Goal: Information Seeking & Learning: Learn about a topic

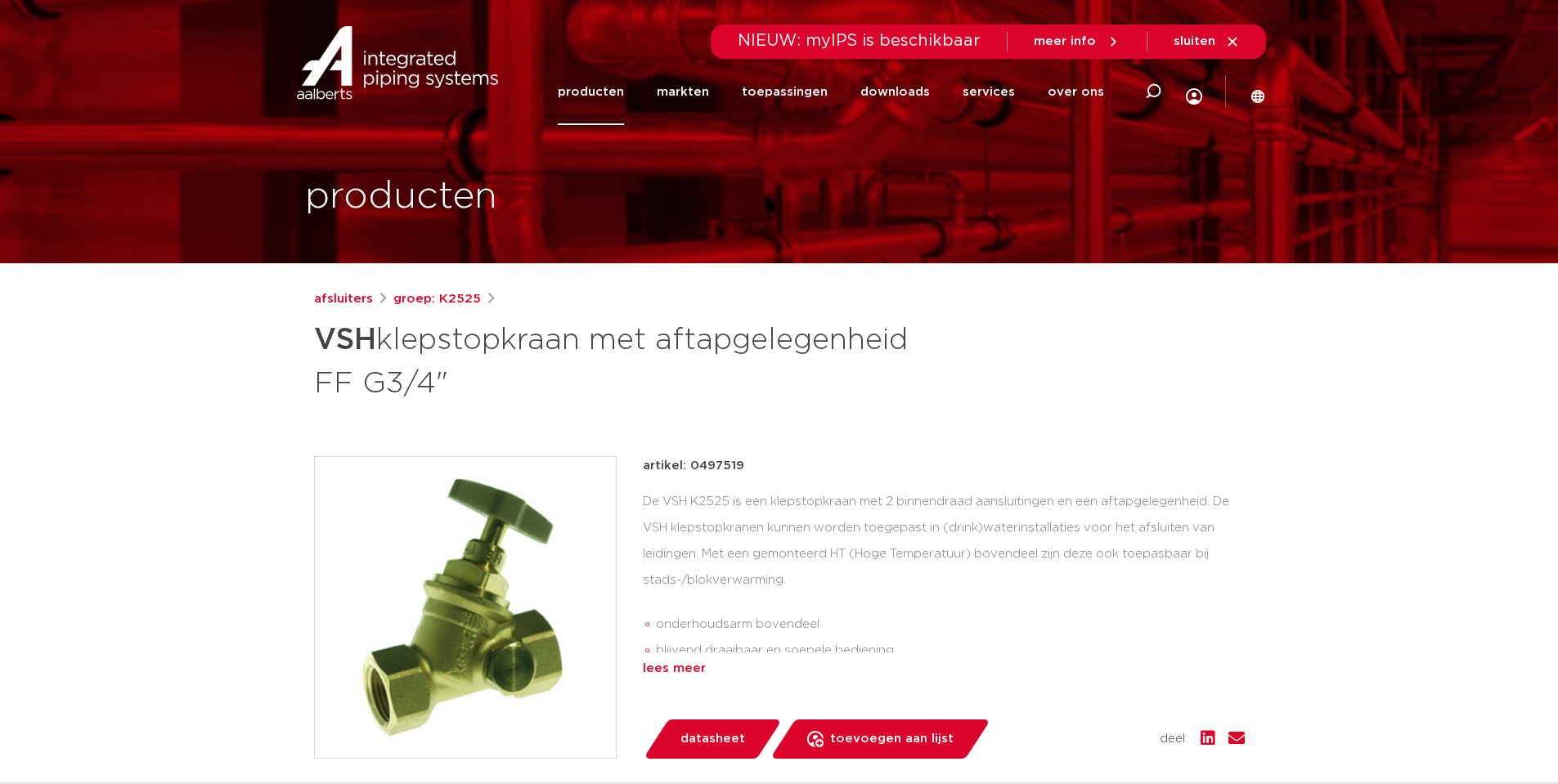
click at [666, 672] on div "lees meer" at bounding box center [943, 669] width 602 height 20
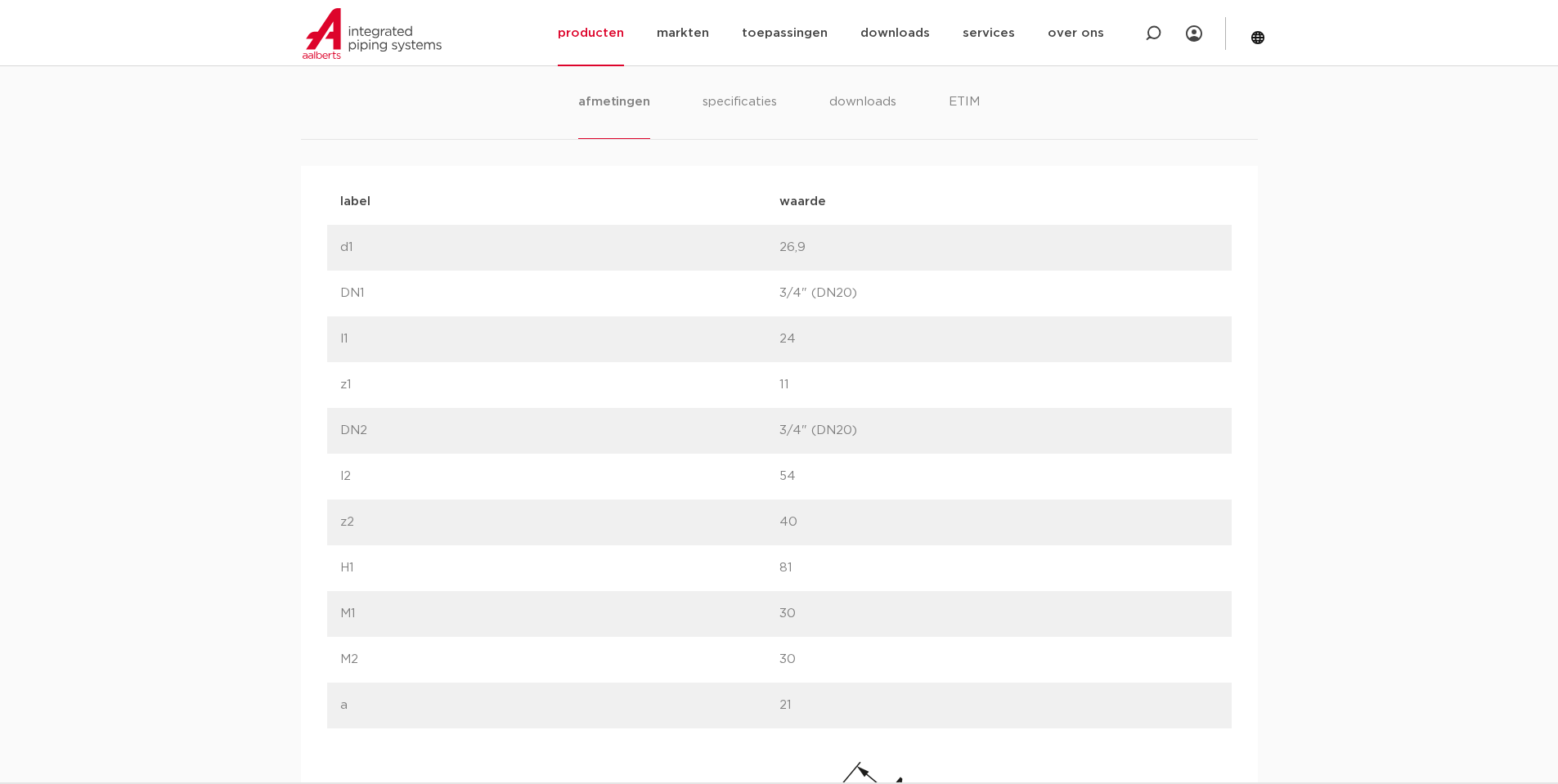
scroll to position [1063, 0]
click at [760, 110] on li "specificaties" at bounding box center [739, 127] width 78 height 47
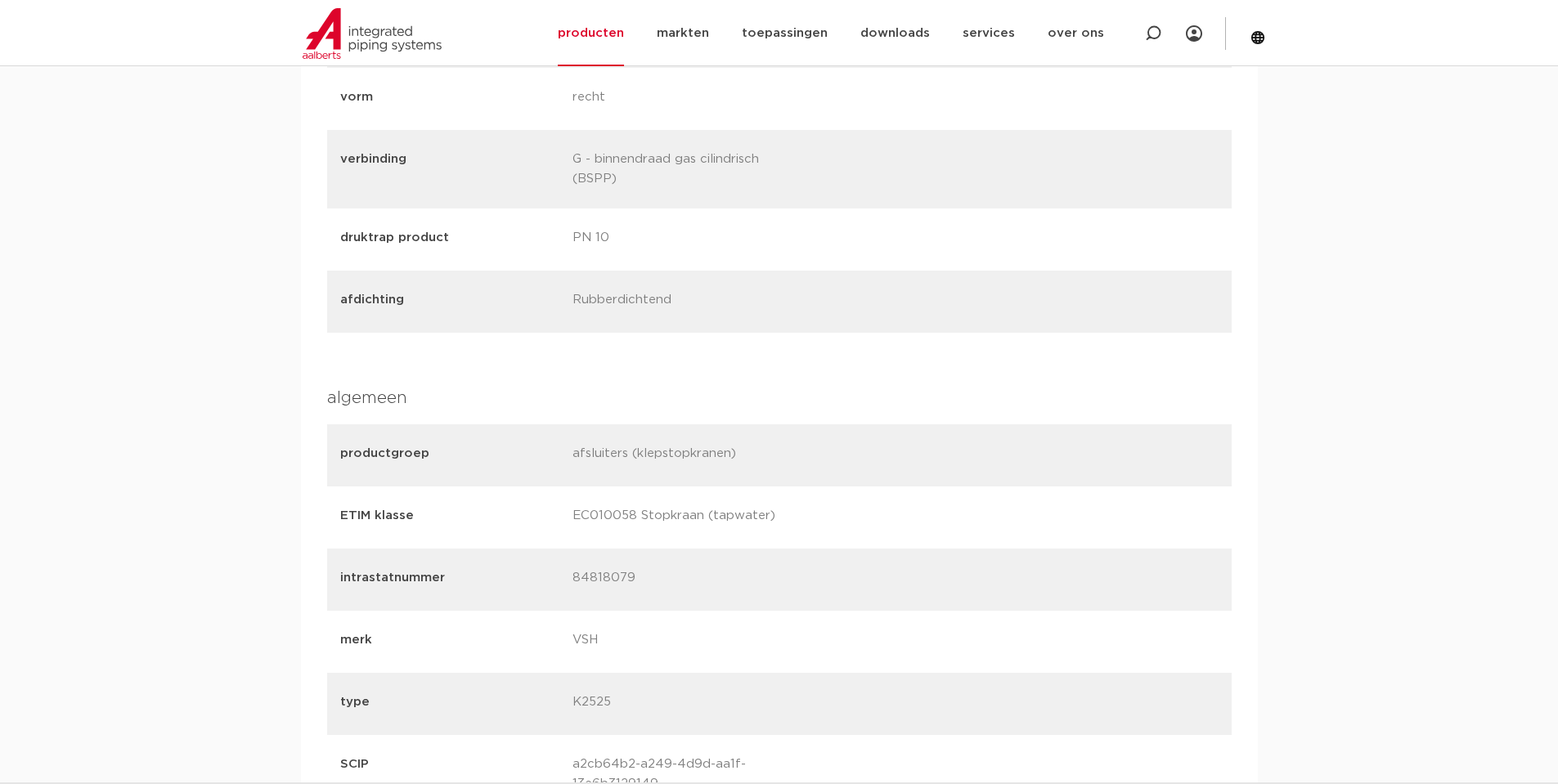
scroll to position [0, 0]
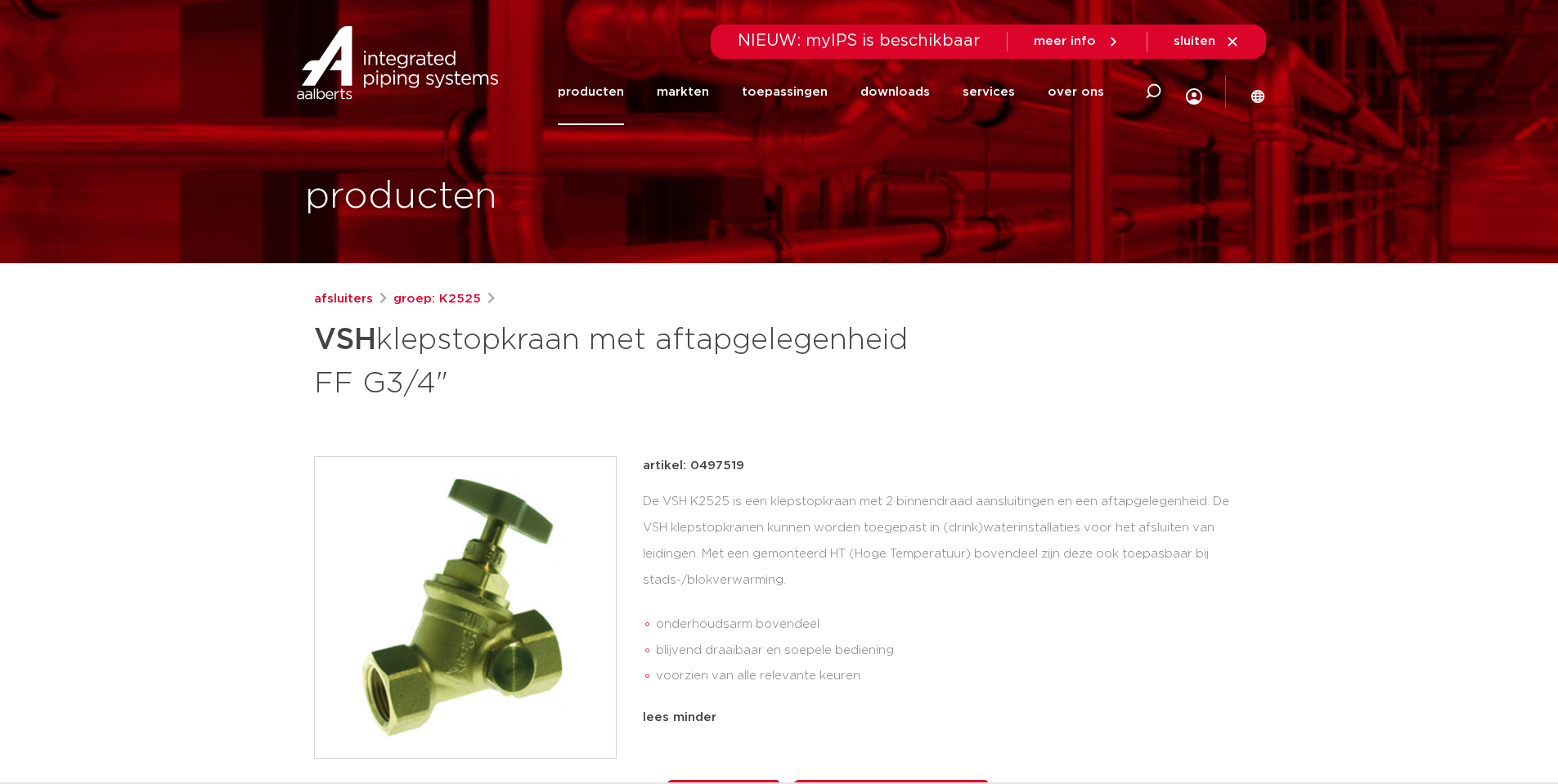
click at [609, 95] on link "producten" at bounding box center [591, 92] width 66 height 66
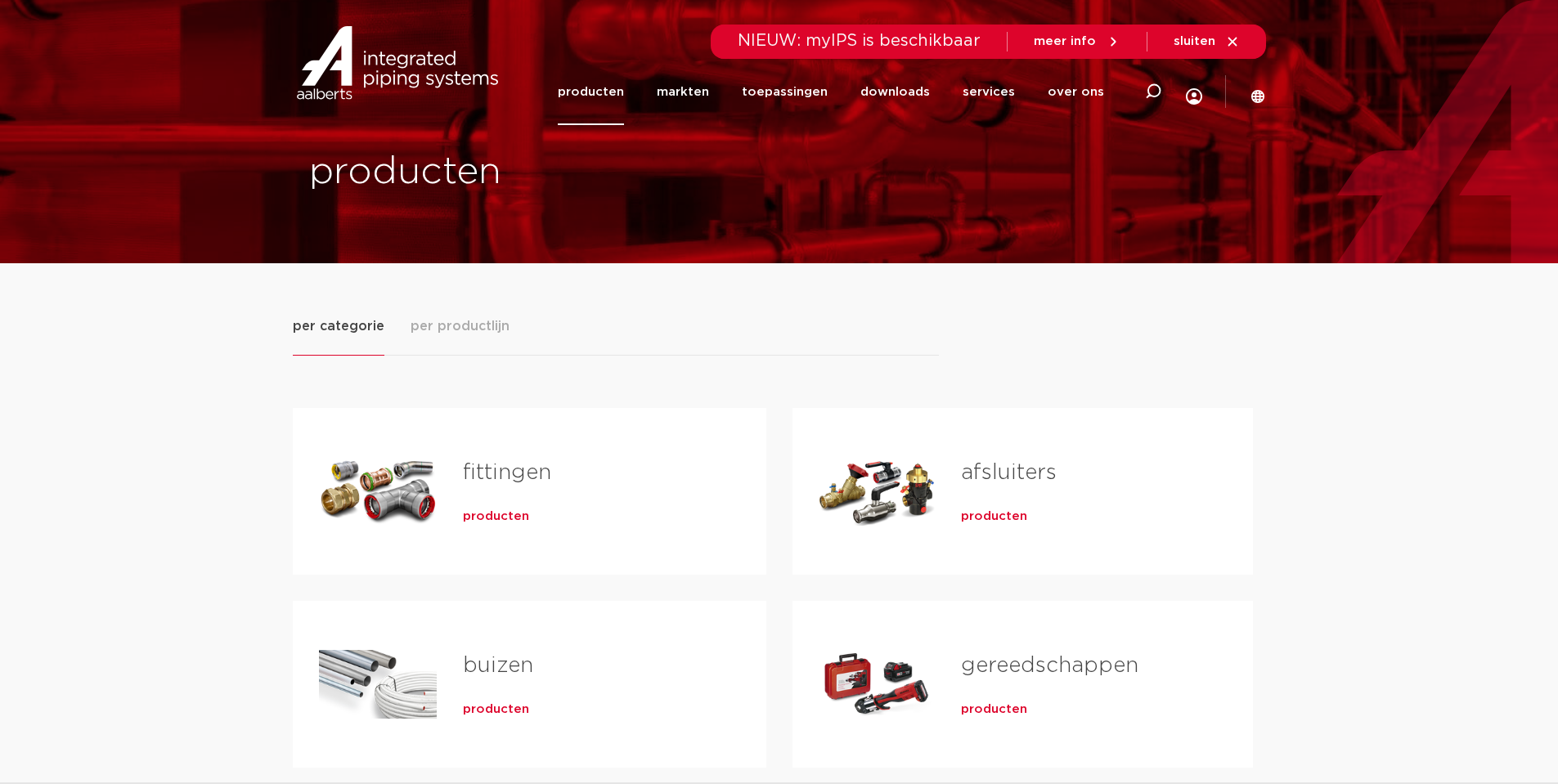
click at [1031, 479] on link "afsluiters" at bounding box center [1009, 473] width 96 height 21
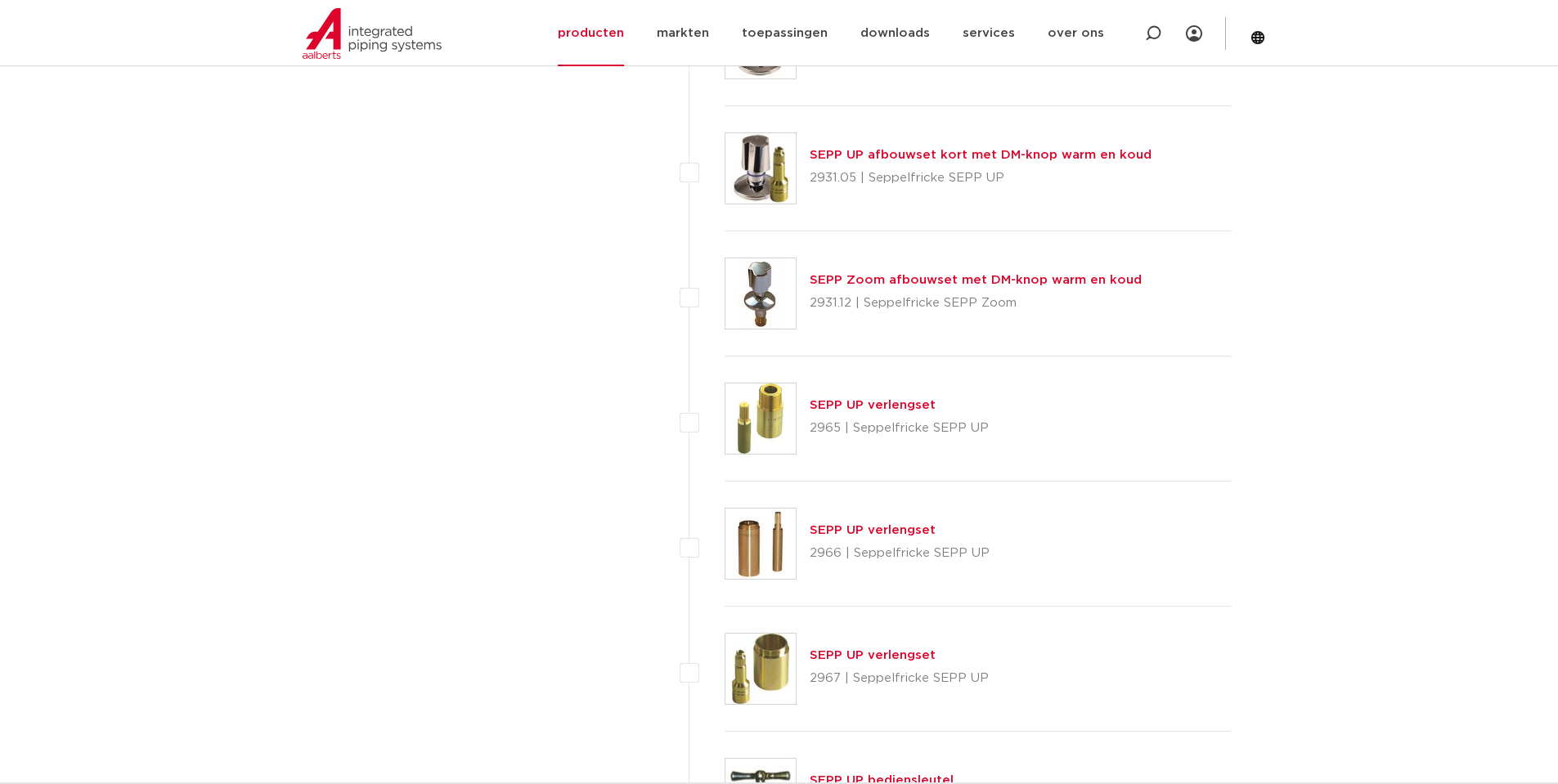
scroll to position [6730, 0]
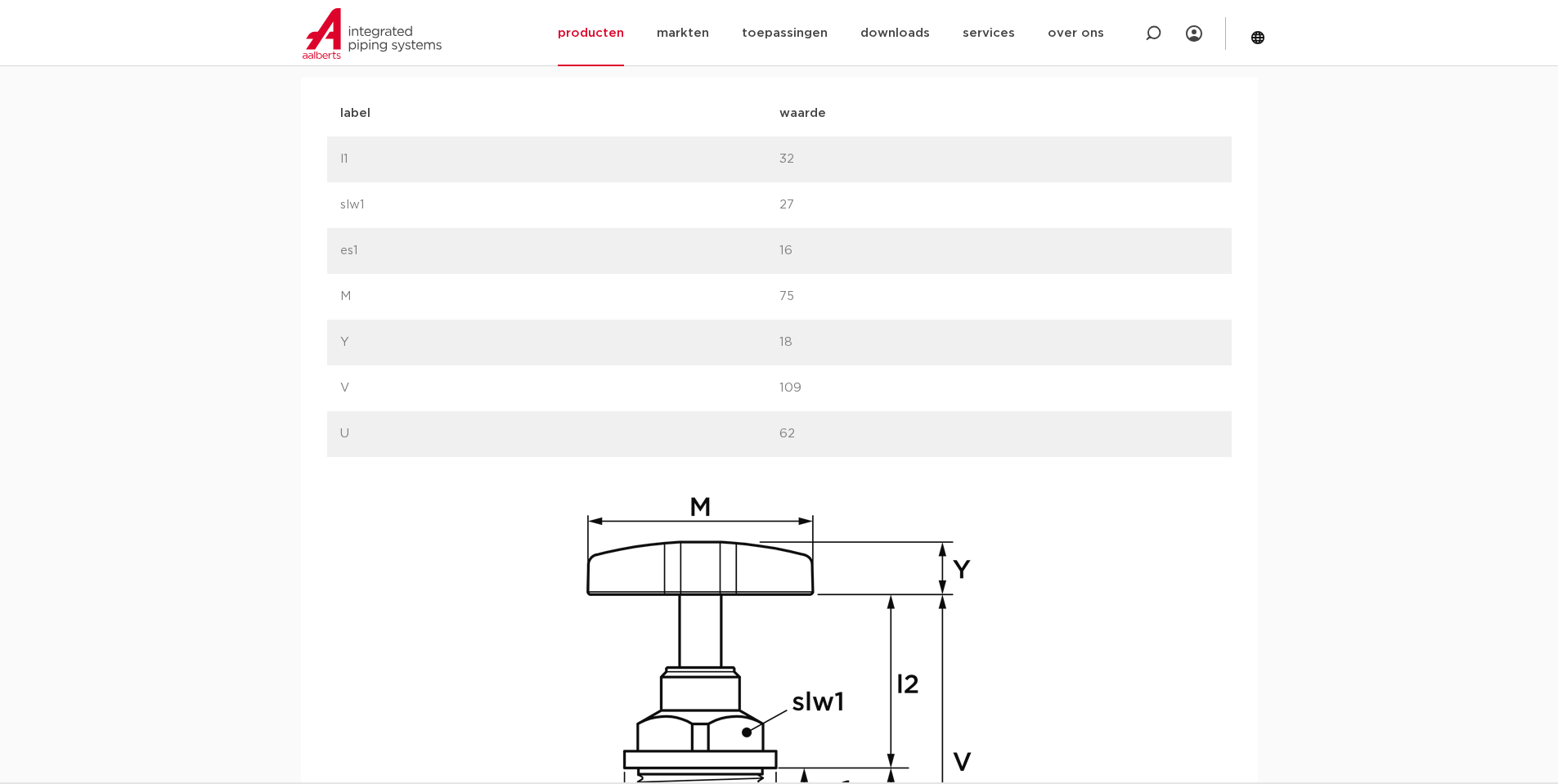
scroll to position [597, 0]
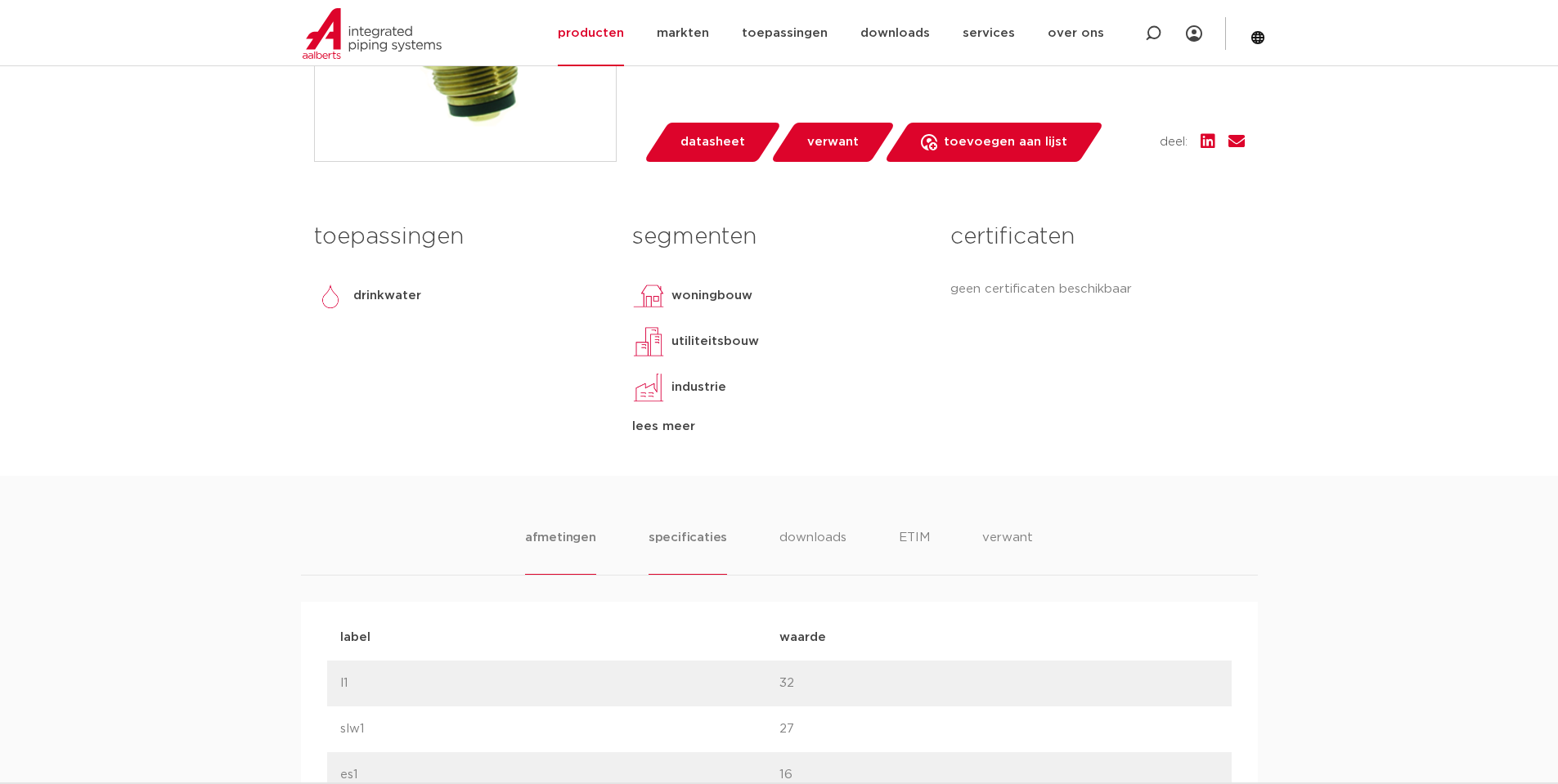
click at [696, 529] on li "specificaties" at bounding box center [688, 552] width 78 height 47
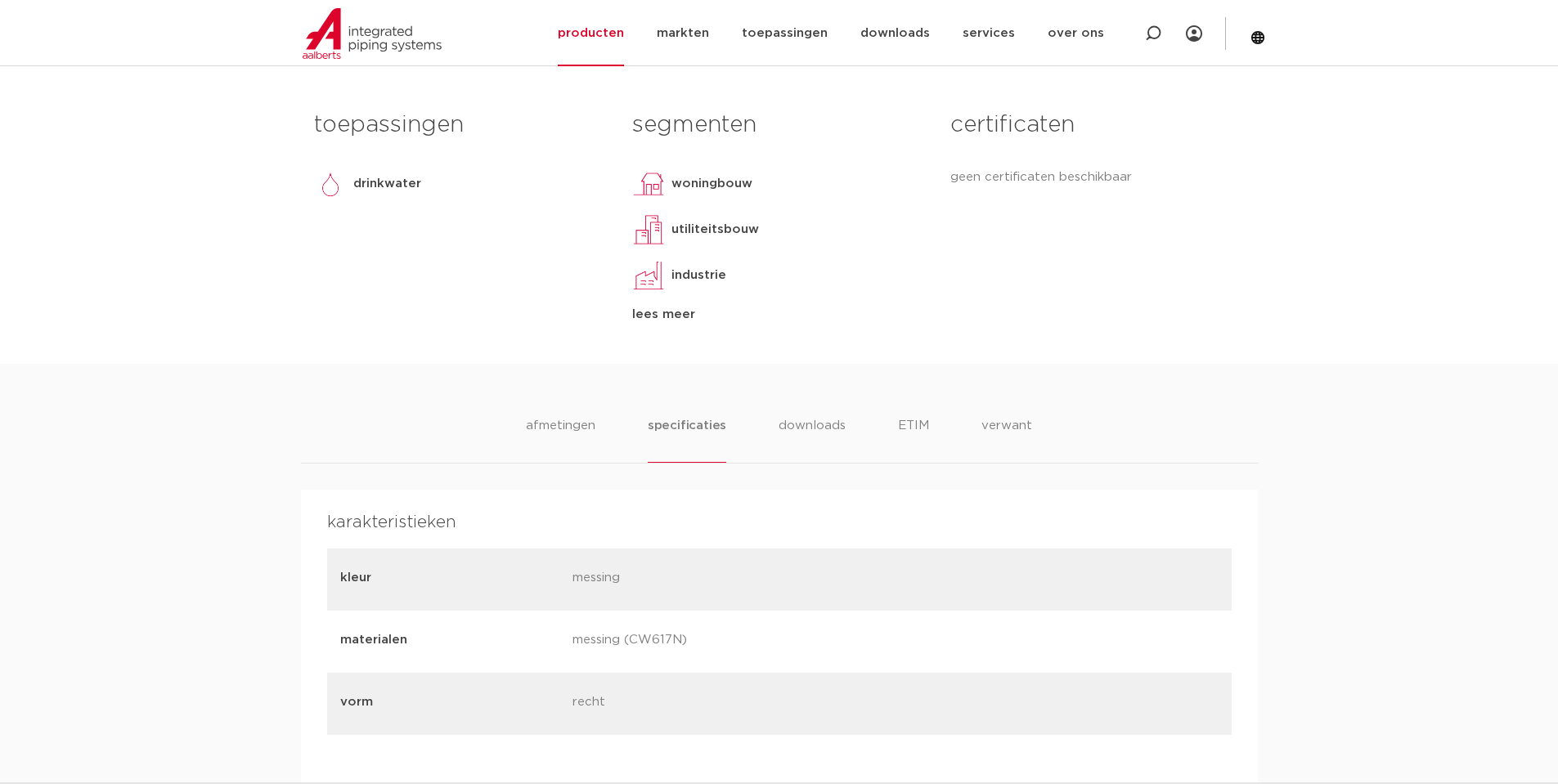
scroll to position [354, 0]
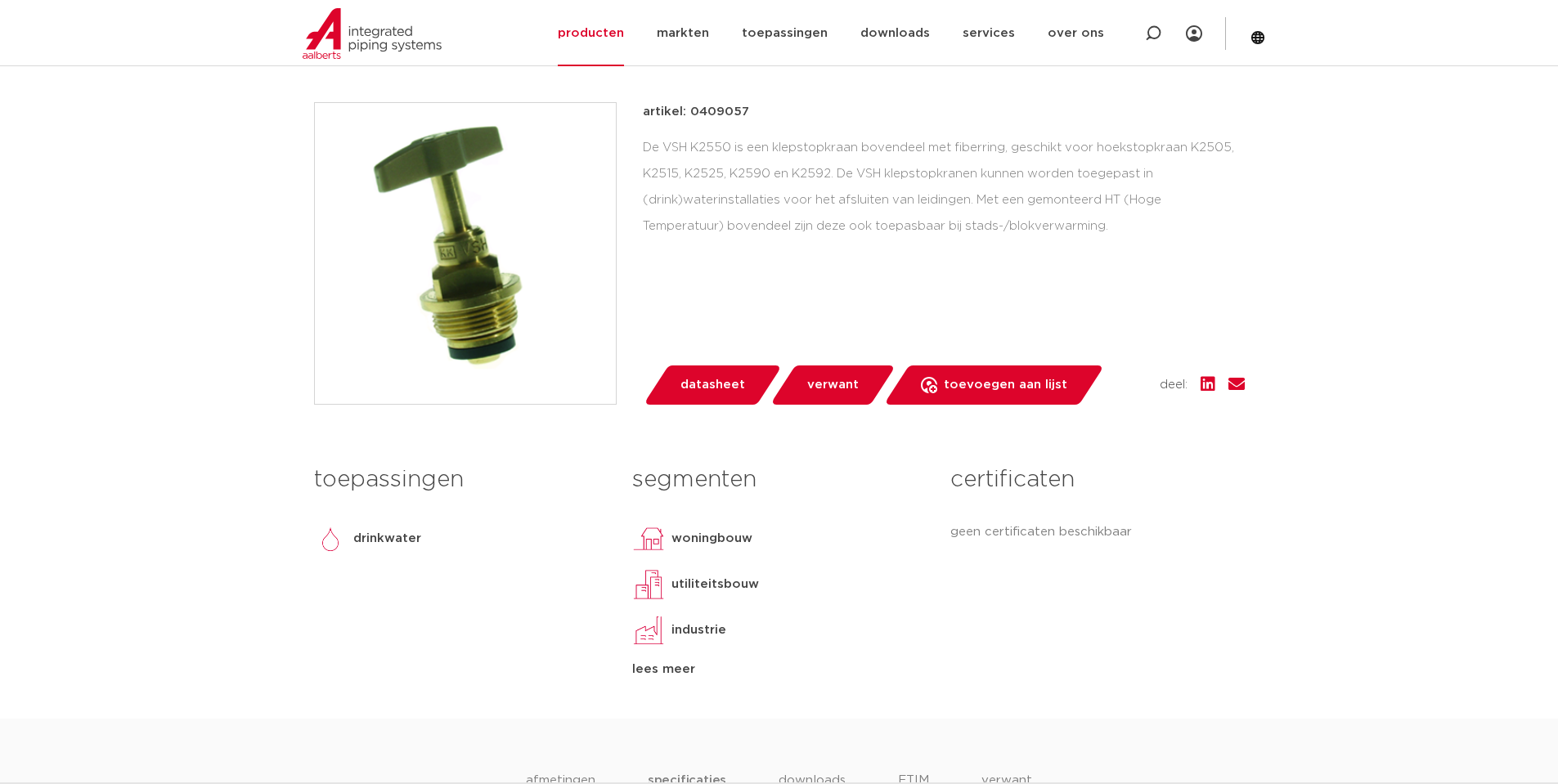
click at [857, 383] on link "verwant" at bounding box center [832, 385] width 126 height 39
